Goal: Complete application form: Complete application form

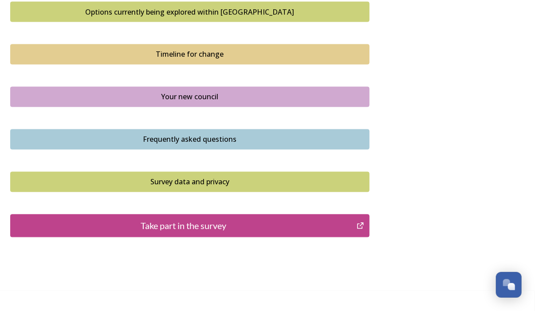
scroll to position [620, 0]
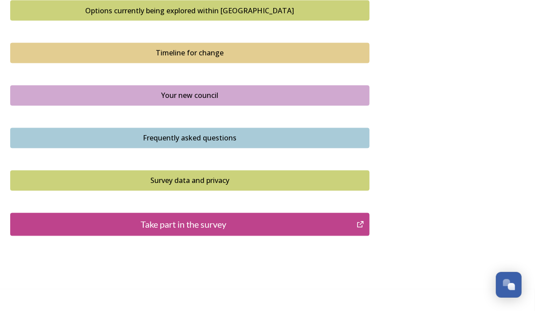
click at [291, 226] on div "Take part in the survey" at bounding box center [183, 224] width 336 height 13
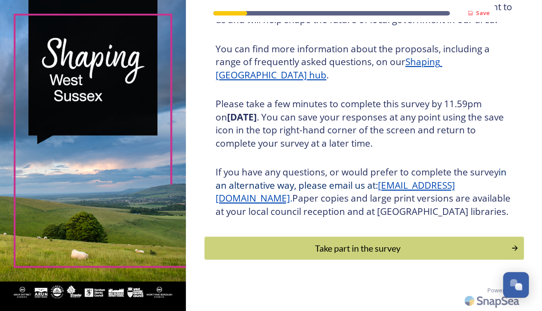
scroll to position [127, 0]
click at [390, 252] on div "Take part in the survey" at bounding box center [357, 248] width 300 height 13
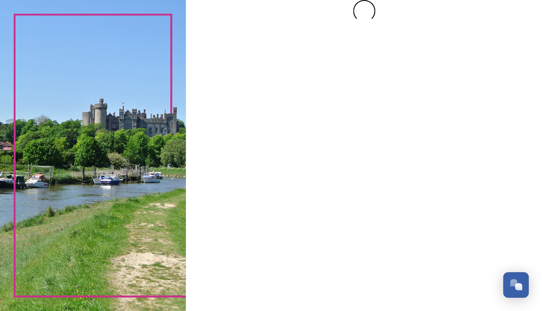
scroll to position [0, 0]
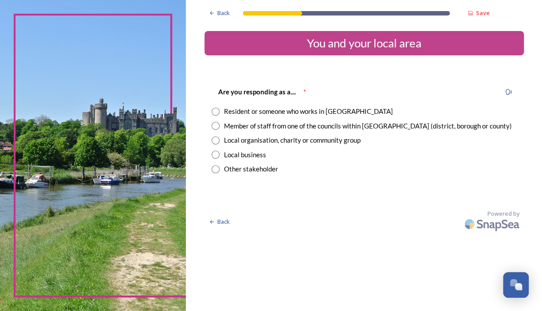
click at [215, 110] on input "radio" at bounding box center [215, 112] width 8 height 8
radio input "true"
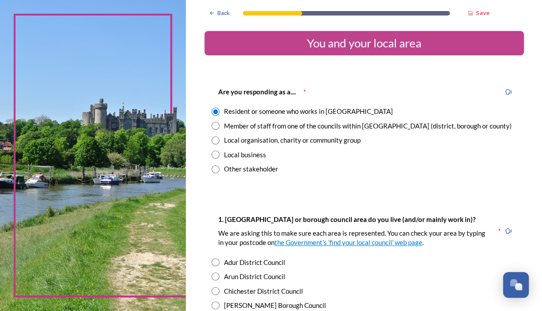
click at [215, 276] on input "radio" at bounding box center [215, 277] width 8 height 8
radio input "true"
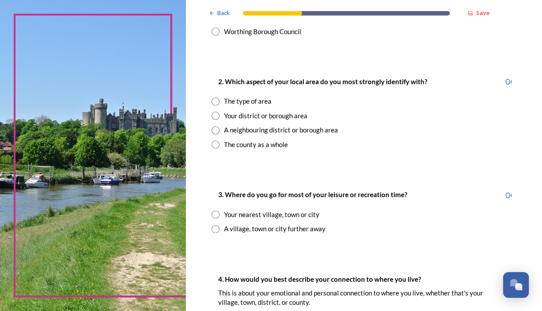
scroll to position [335, 0]
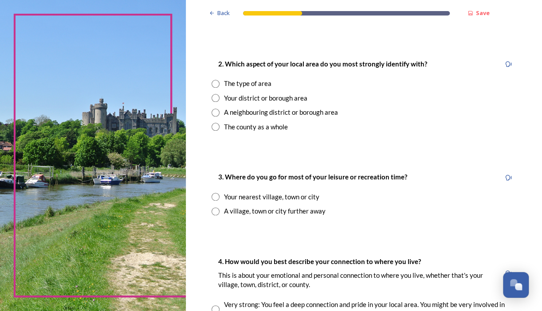
click at [213, 98] on input "radio" at bounding box center [215, 98] width 8 height 8
radio input "true"
click at [217, 196] on input "radio" at bounding box center [215, 197] width 8 height 8
radio input "true"
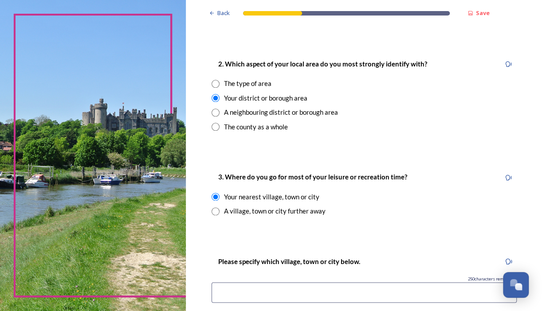
click at [227, 292] on input at bounding box center [363, 292] width 305 height 20
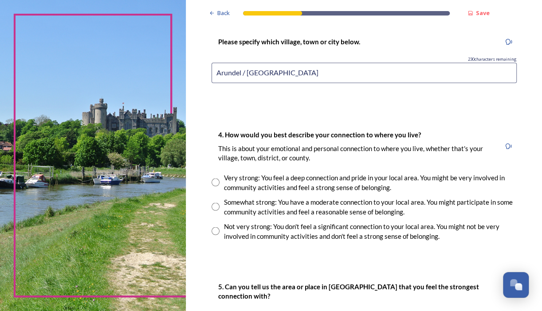
scroll to position [559, 0]
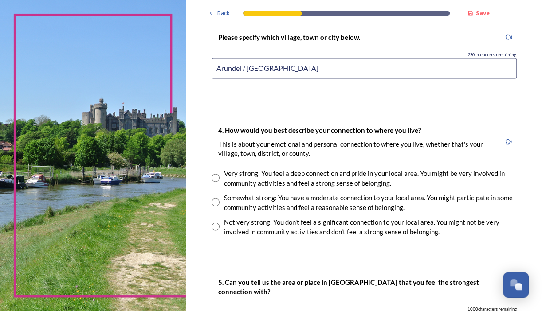
type input "Arundel / Chichester"
click at [218, 177] on input "radio" at bounding box center [215, 178] width 8 height 8
radio input "true"
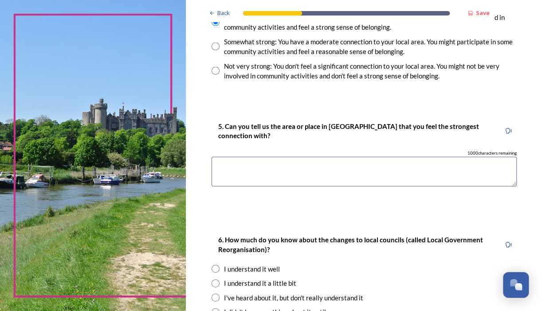
scroll to position [731, 0]
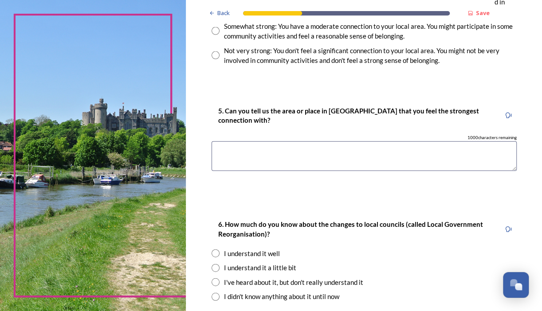
click at [243, 150] on textarea at bounding box center [363, 156] width 305 height 30
type textarea "Arundel"
click at [215, 269] on input "radio" at bounding box center [215, 268] width 8 height 8
radio input "true"
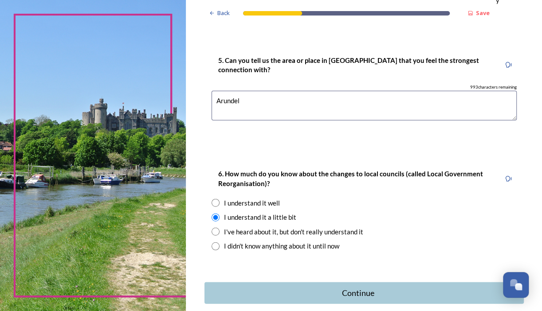
scroll to position [824, 0]
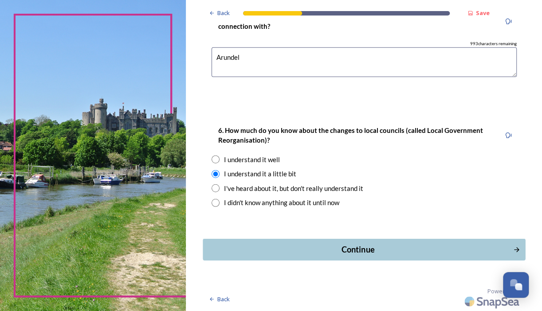
click at [350, 248] on div "Continue" at bounding box center [357, 250] width 300 height 12
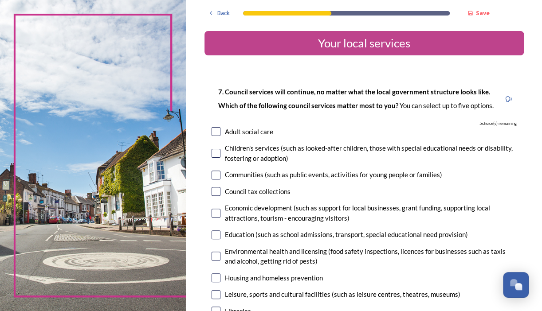
click at [217, 136] on input "checkbox" at bounding box center [215, 131] width 9 height 9
checkbox input "true"
click at [216, 158] on input "checkbox" at bounding box center [215, 153] width 9 height 9
checkbox input "true"
click at [215, 239] on input "checkbox" at bounding box center [215, 235] width 9 height 9
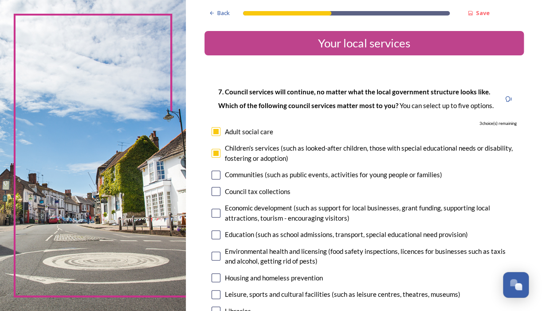
checkbox input "true"
click at [215, 282] on input "checkbox" at bounding box center [215, 278] width 9 height 9
checkbox input "true"
drag, startPoint x: 536, startPoint y: 63, endPoint x: 517, endPoint y: 70, distance: 20.5
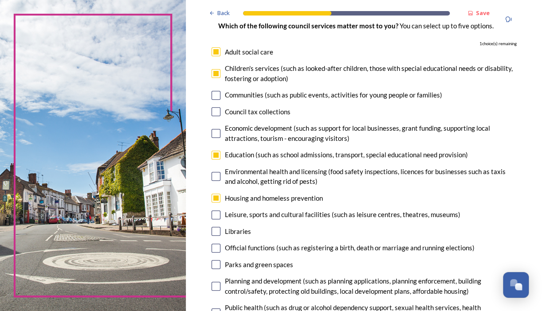
scroll to position [77, 0]
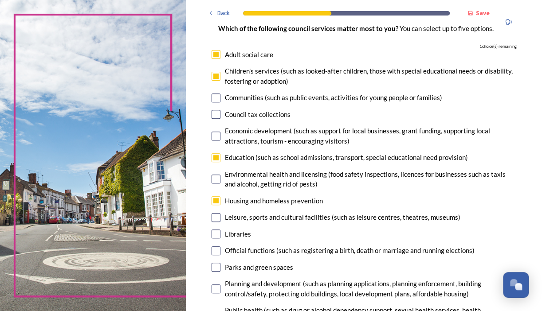
click at [215, 102] on input "checkbox" at bounding box center [215, 98] width 9 height 9
checkbox input "true"
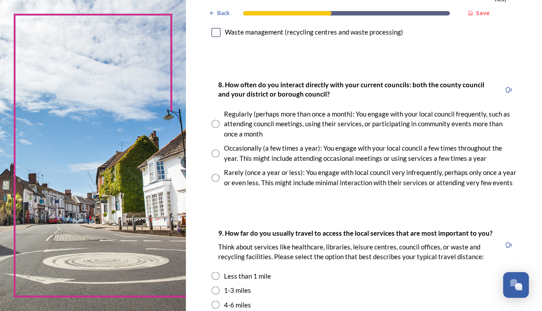
scroll to position [445, 0]
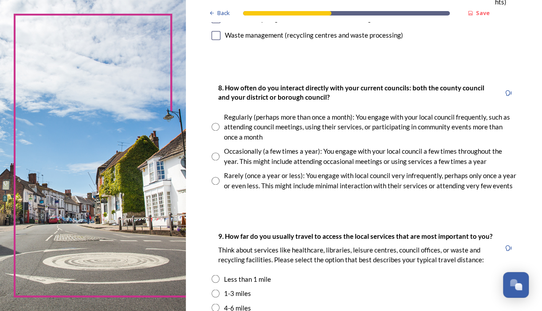
click at [215, 185] on input "radio" at bounding box center [215, 181] width 8 height 8
radio input "true"
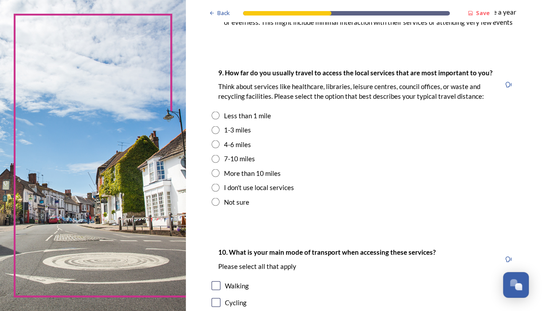
scroll to position [622, 0]
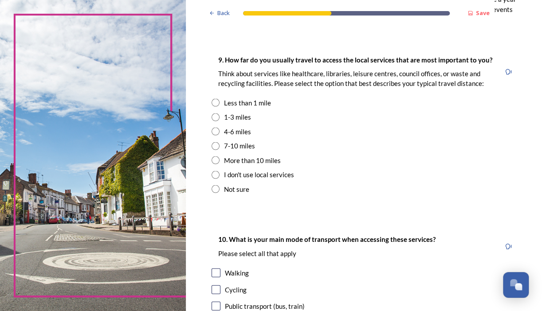
click at [214, 121] on input "radio" at bounding box center [215, 117] width 8 height 8
radio input "true"
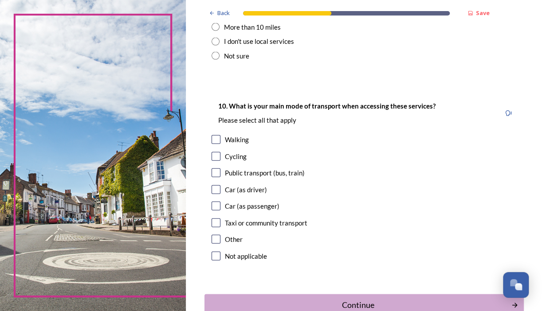
scroll to position [759, 0]
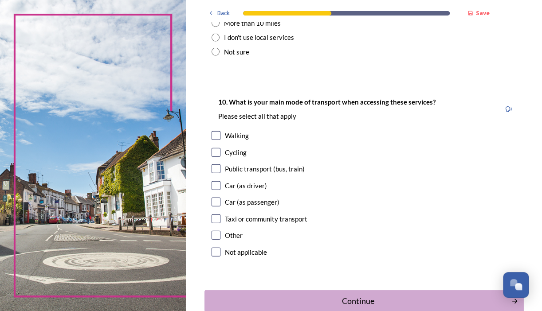
click at [213, 190] on input "checkbox" at bounding box center [215, 185] width 9 height 9
checkbox input "true"
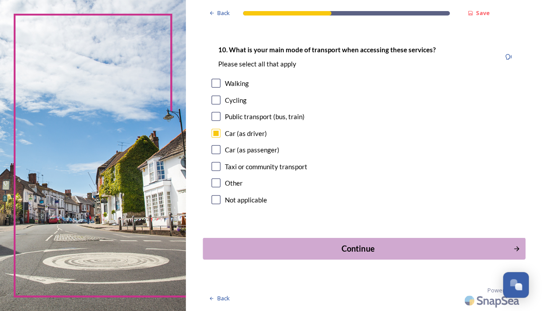
click at [348, 246] on div "Continue" at bounding box center [357, 249] width 300 height 12
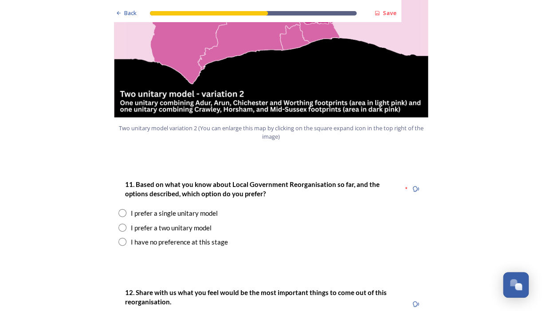
scroll to position [1094, 0]
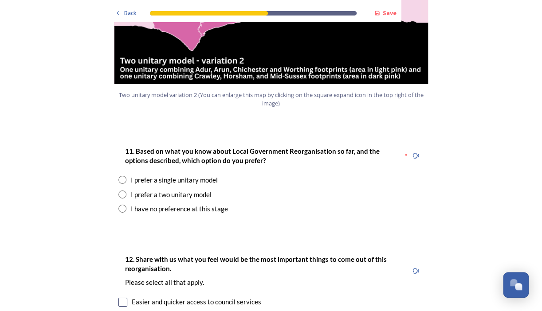
click at [118, 176] on input "radio" at bounding box center [122, 180] width 8 height 8
radio input "true"
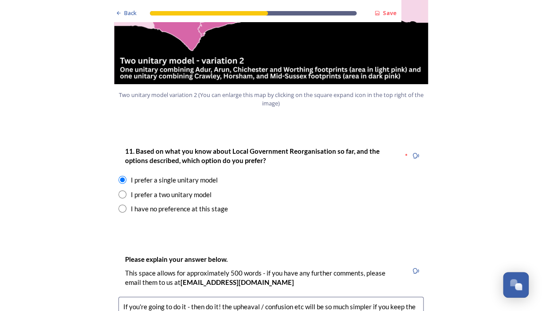
drag, startPoint x: 289, startPoint y: 281, endPoint x: 261, endPoint y: 282, distance: 28.4
drag, startPoint x: 140, startPoint y: 290, endPoint x: 121, endPoint y: 291, distance: 19.5
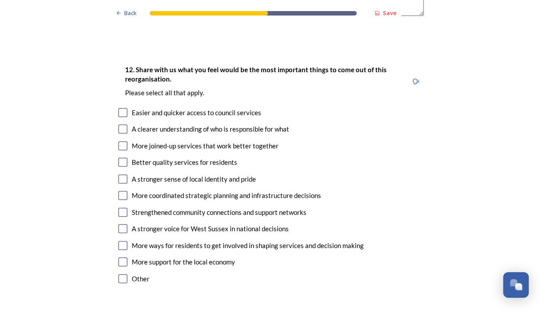
scroll to position [1500, 0]
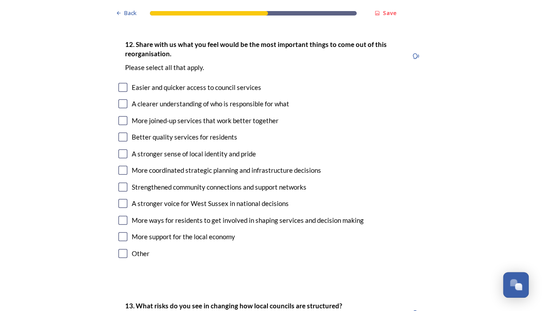
type textarea "If you're going to do it - then do it! the upheaval / questions / process chang…"
click at [120, 83] on input "checkbox" at bounding box center [122, 87] width 9 height 9
checkbox input "true"
click at [120, 116] on input "checkbox" at bounding box center [122, 120] width 9 height 9
checkbox input "true"
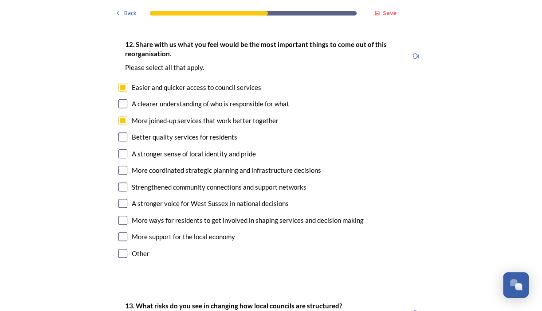
click at [118, 199] on input "checkbox" at bounding box center [122, 203] width 9 height 9
checkbox input "true"
click at [121, 232] on input "checkbox" at bounding box center [122, 236] width 9 height 9
checkbox input "true"
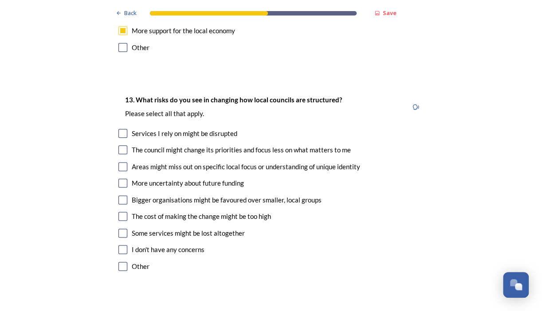
scroll to position [1717, 0]
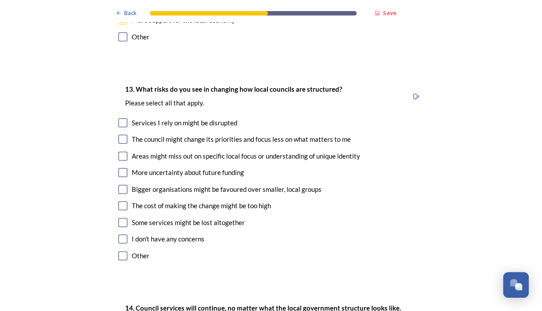
click at [119, 118] on input "checkbox" at bounding box center [122, 122] width 9 height 9
checkbox input "true"
click at [120, 218] on input "checkbox" at bounding box center [122, 222] width 9 height 9
checkbox input "true"
click at [122, 185] on input "checkbox" at bounding box center [122, 189] width 9 height 9
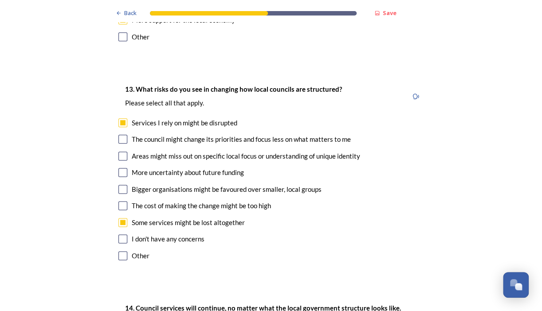
checkbox input "true"
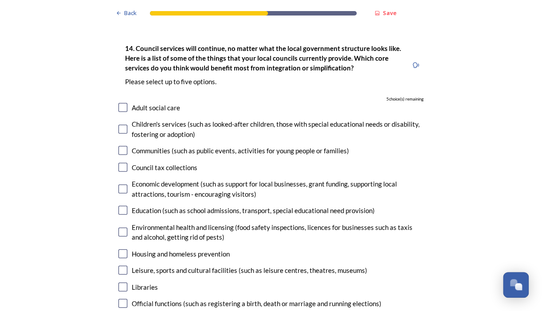
scroll to position [1988, 0]
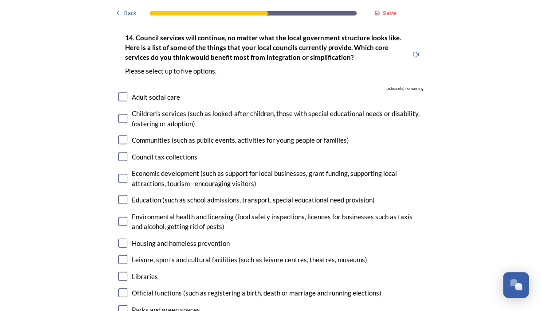
click at [121, 92] on input "checkbox" at bounding box center [122, 96] width 9 height 9
checkbox input "true"
click at [120, 114] on input "checkbox" at bounding box center [122, 118] width 9 height 9
checkbox input "true"
drag, startPoint x: 119, startPoint y: 152, endPoint x: 119, endPoint y: 173, distance: 21.3
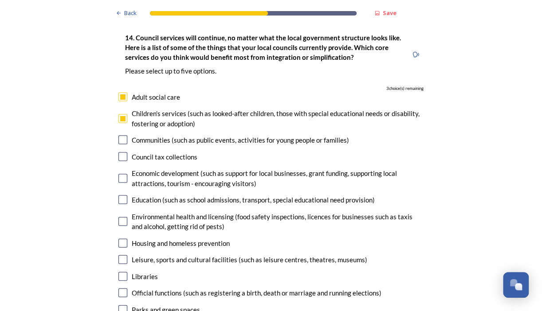
click at [119, 173] on div "14. Council services will continue, no matter what the local government structu…" at bounding box center [270, 242] width 319 height 438
click at [119, 195] on input "checkbox" at bounding box center [122, 199] width 9 height 9
checkbox input "true"
click at [121, 238] on input "checkbox" at bounding box center [122, 242] width 9 height 9
checkbox input "true"
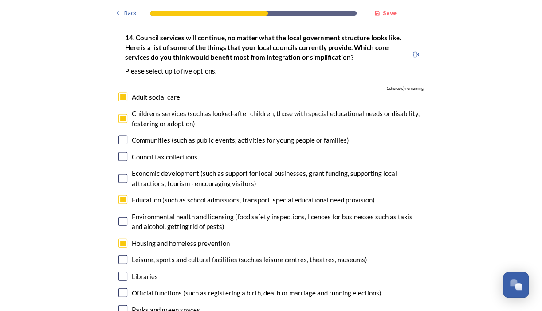
drag, startPoint x: 536, startPoint y: 219, endPoint x: 534, endPoint y: 236, distance: 16.9
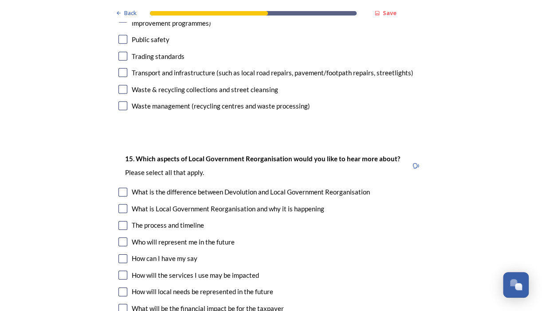
scroll to position [2341, 0]
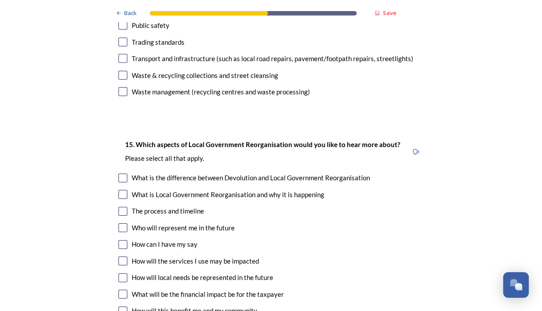
click at [118, 174] on input "checkbox" at bounding box center [122, 178] width 9 height 9
checkbox input "true"
click at [120, 190] on input "checkbox" at bounding box center [122, 194] width 9 height 9
checkbox input "true"
click at [121, 207] on input "checkbox" at bounding box center [122, 211] width 9 height 9
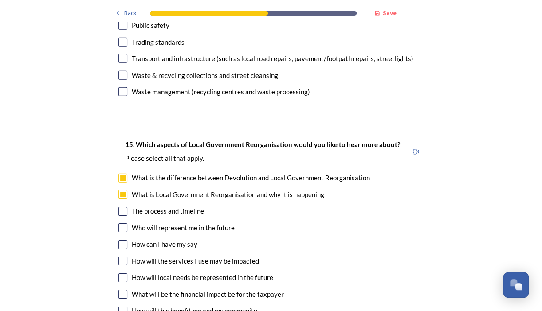
checkbox input "true"
click at [120, 257] on input "checkbox" at bounding box center [122, 261] width 9 height 9
checkbox input "true"
click at [120, 274] on input "checkbox" at bounding box center [122, 278] width 9 height 9
checkbox input "true"
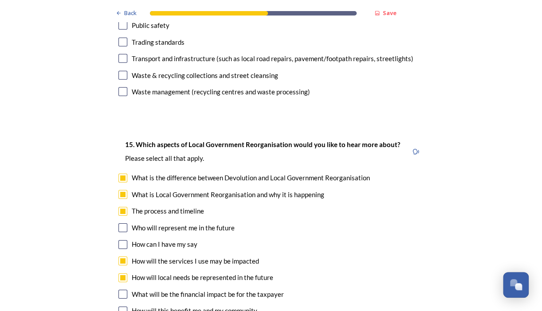
click at [119, 307] on input "checkbox" at bounding box center [122, 311] width 9 height 9
checkbox input "true"
click at [121, 290] on input "checkbox" at bounding box center [122, 294] width 9 height 9
checkbox input "true"
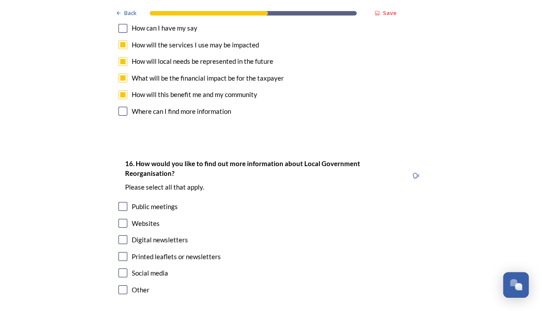
scroll to position [2551, 0]
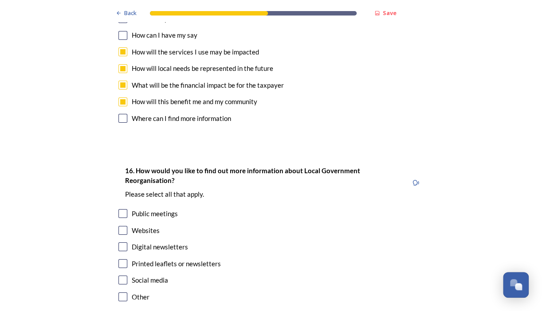
click at [120, 226] on input "checkbox" at bounding box center [122, 230] width 9 height 9
checkbox input "true"
click at [121, 276] on input "checkbox" at bounding box center [122, 280] width 9 height 9
checkbox input "true"
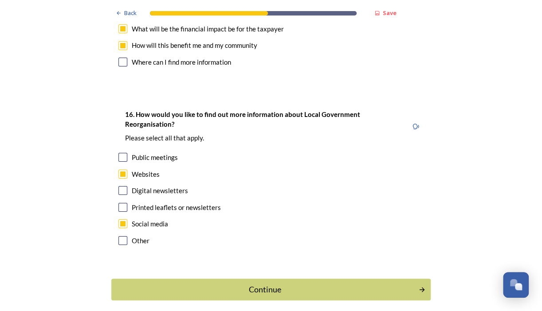
scroll to position [2621, 0]
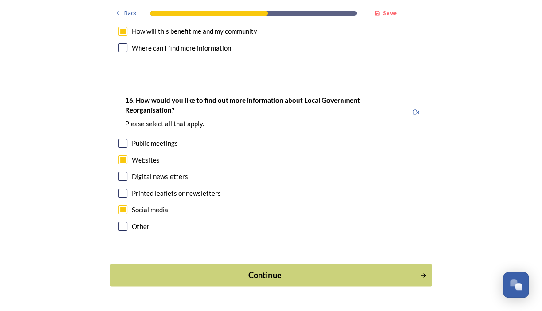
click at [252, 270] on div "Continue" at bounding box center [265, 276] width 300 height 12
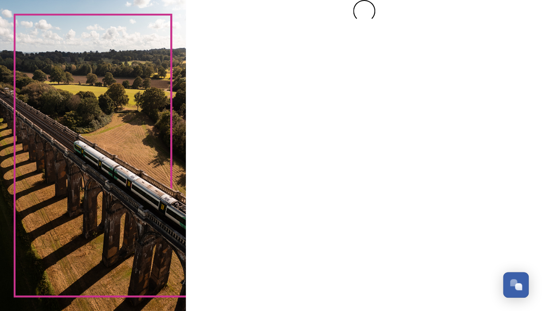
scroll to position [0, 0]
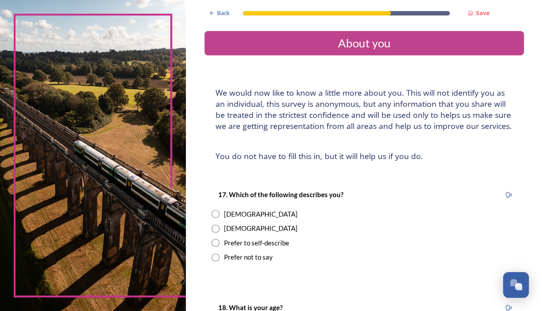
click at [214, 218] on input "radio" at bounding box center [215, 214] width 8 height 8
radio input "true"
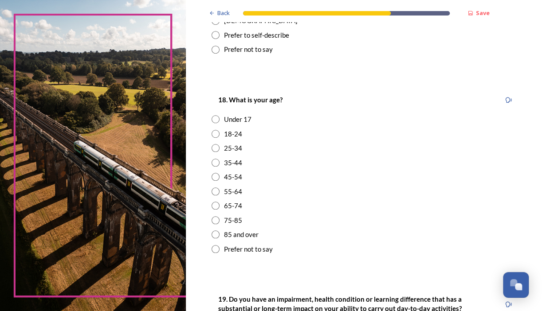
scroll to position [209, 0]
click at [215, 180] on input "radio" at bounding box center [215, 176] width 8 height 8
radio input "true"
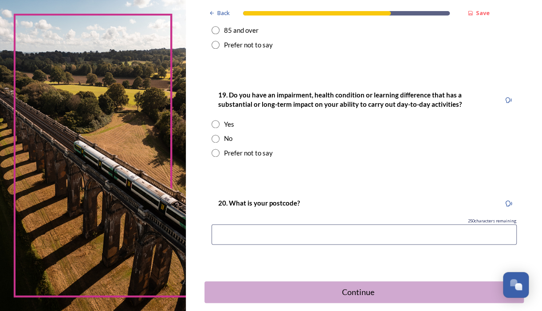
scroll to position [421, 0]
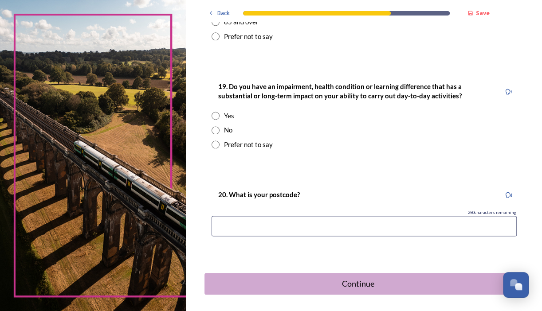
click at [216, 134] on input "radio" at bounding box center [215, 130] width 8 height 8
radio input "true"
click at [232, 236] on input at bounding box center [363, 226] width 305 height 20
type input "BN18 9H"
click at [359, 290] on div "Continue" at bounding box center [357, 284] width 300 height 12
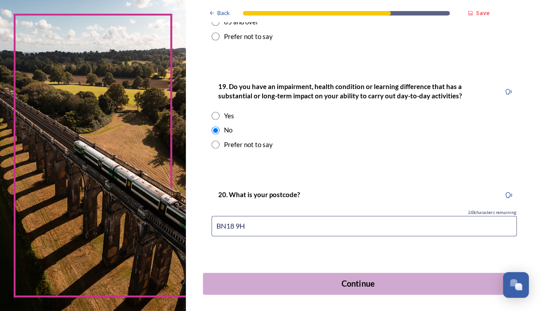
scroll to position [0, 0]
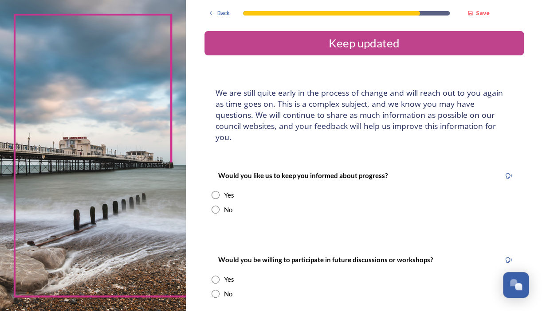
click at [215, 193] on input "radio" at bounding box center [215, 195] width 8 height 8
radio input "true"
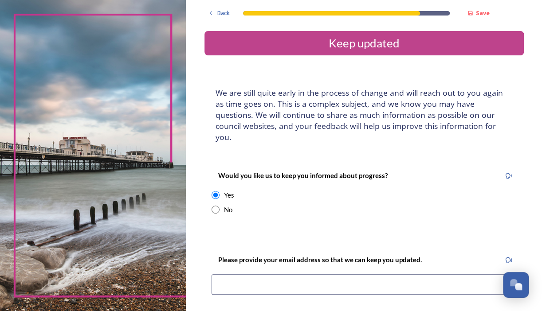
click at [232, 285] on input at bounding box center [363, 284] width 305 height 20
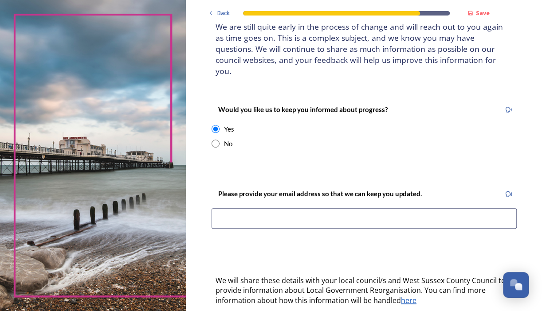
scroll to position [52, 0]
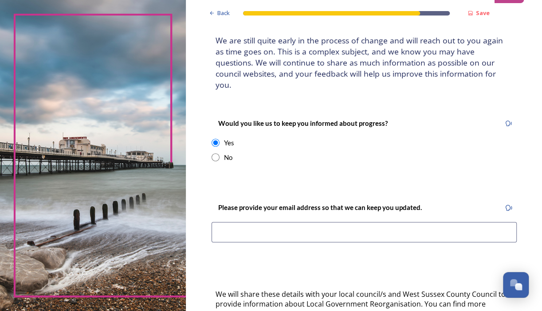
click at [214, 158] on input "radio" at bounding box center [215, 157] width 8 height 8
radio input "true"
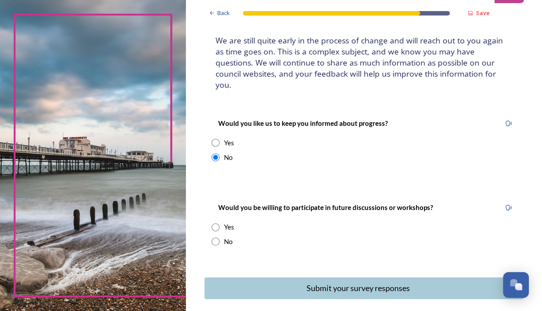
click at [215, 240] on input "radio" at bounding box center [215, 242] width 8 height 8
radio input "true"
click at [330, 286] on div "Submit your survey responses" at bounding box center [357, 288] width 300 height 12
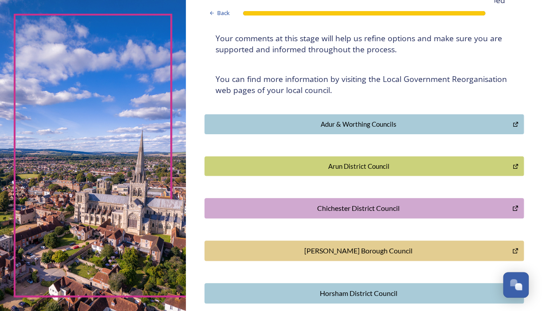
scroll to position [145, 0]
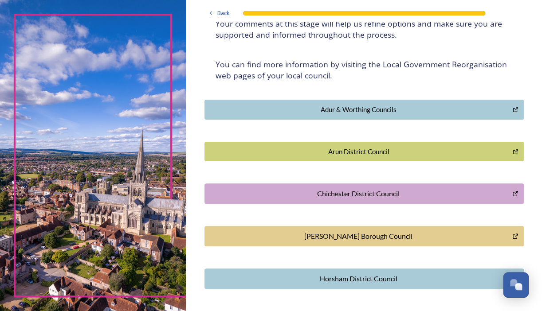
click at [370, 149] on div "Arun District Council" at bounding box center [358, 152] width 299 height 10
